Goal: Information Seeking & Learning: Learn about a topic

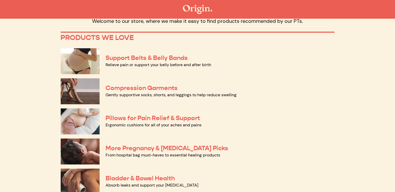
scroll to position [26, 0]
click at [81, 64] on img at bounding box center [80, 61] width 39 height 26
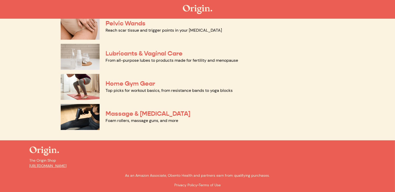
scroll to position [272, 0]
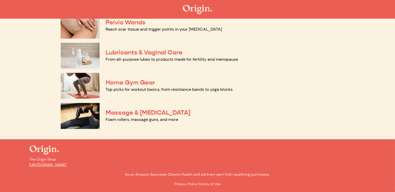
click at [83, 113] on img at bounding box center [80, 116] width 39 height 26
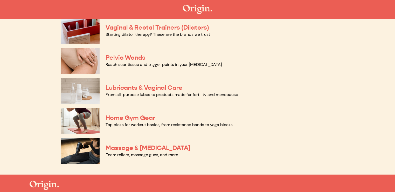
scroll to position [233, 0]
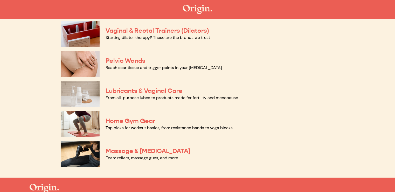
click at [81, 122] on img at bounding box center [80, 124] width 39 height 26
click at [80, 98] on img at bounding box center [80, 94] width 39 height 26
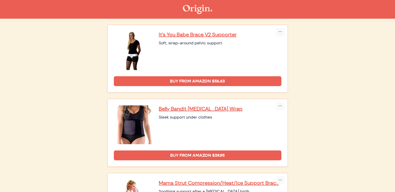
scroll to position [282, 0]
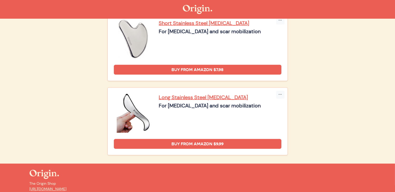
scroll to position [825, 0]
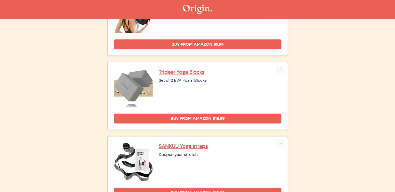
scroll to position [462, 0]
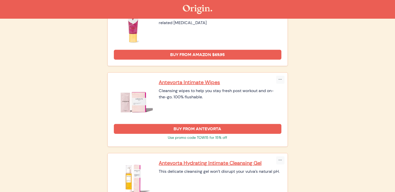
scroll to position [454, 0]
click at [139, 95] on img at bounding box center [133, 98] width 39 height 39
click at [175, 80] on p "Antevorta Intimate Wipes" at bounding box center [220, 82] width 122 height 7
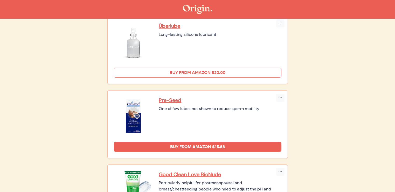
scroll to position [137, 0]
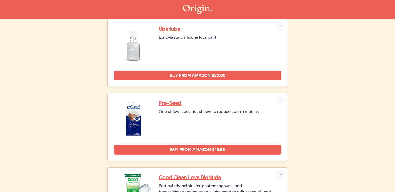
click at [136, 122] on img at bounding box center [133, 119] width 39 height 39
click at [175, 129] on div "Pre-Seed One of few lubes not shown to reduce sperm motility" at bounding box center [220, 119] width 122 height 39
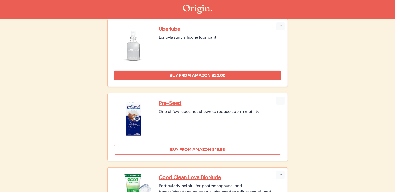
click at [176, 149] on link "Buy from Amazon $15.83" at bounding box center [198, 150] width 168 height 10
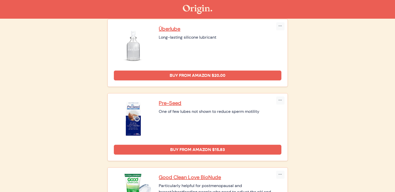
click at [79, 0] on nav at bounding box center [197, 9] width 395 height 19
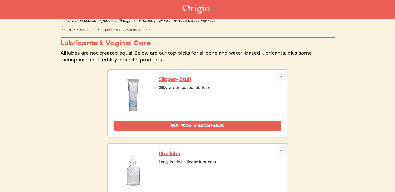
scroll to position [0, 0]
